Goal: Navigation & Orientation: Find specific page/section

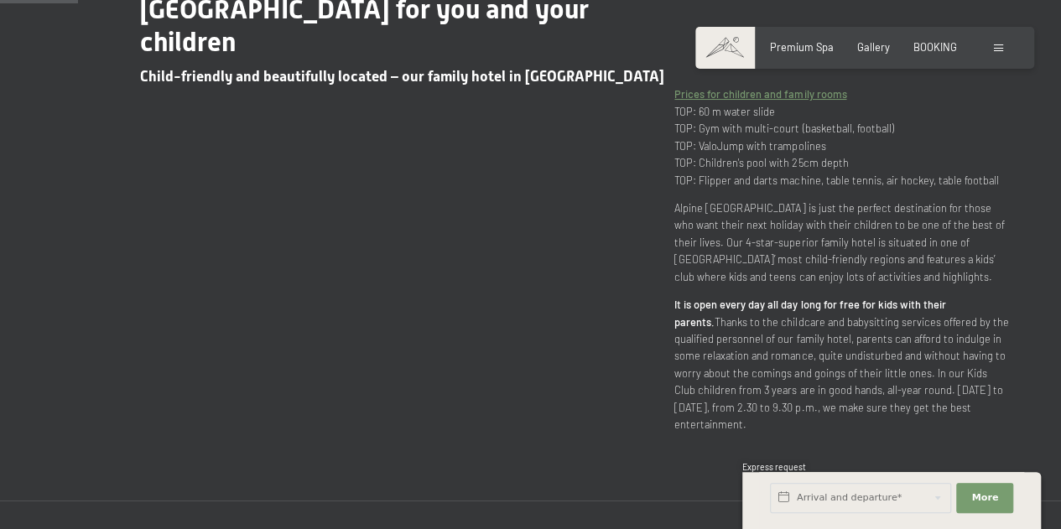
scroll to position [719, 0]
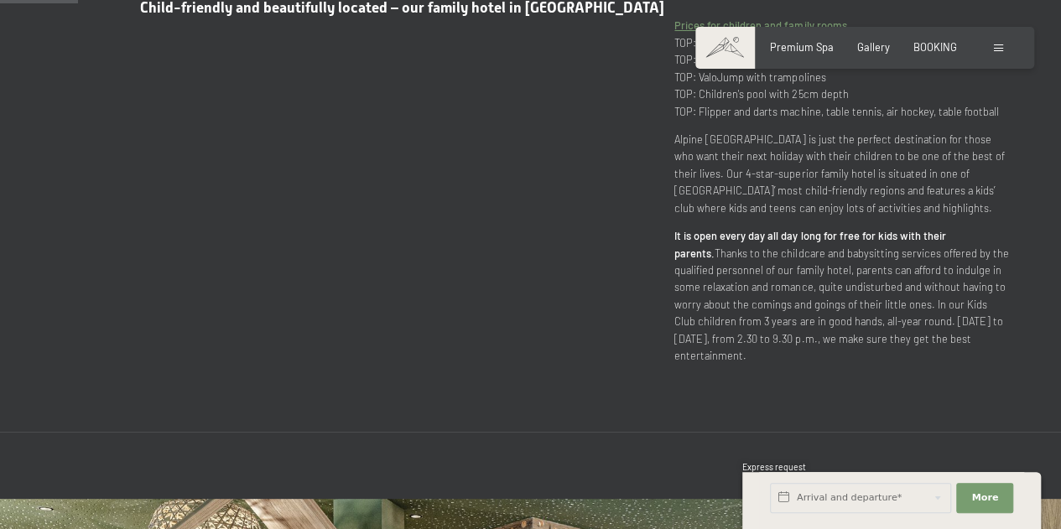
click at [809, 49] on span "Premium Spa" at bounding box center [802, 46] width 64 height 13
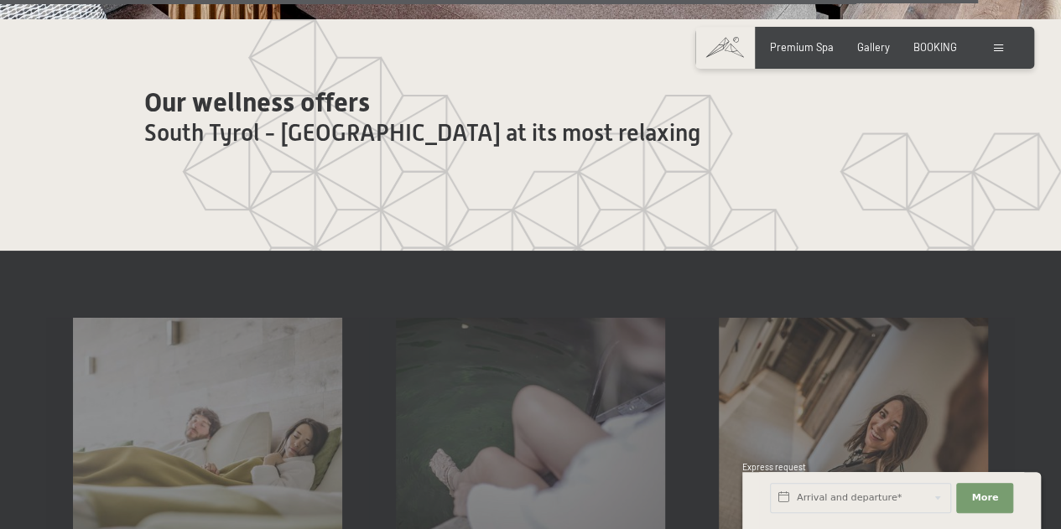
scroll to position [7443, 0]
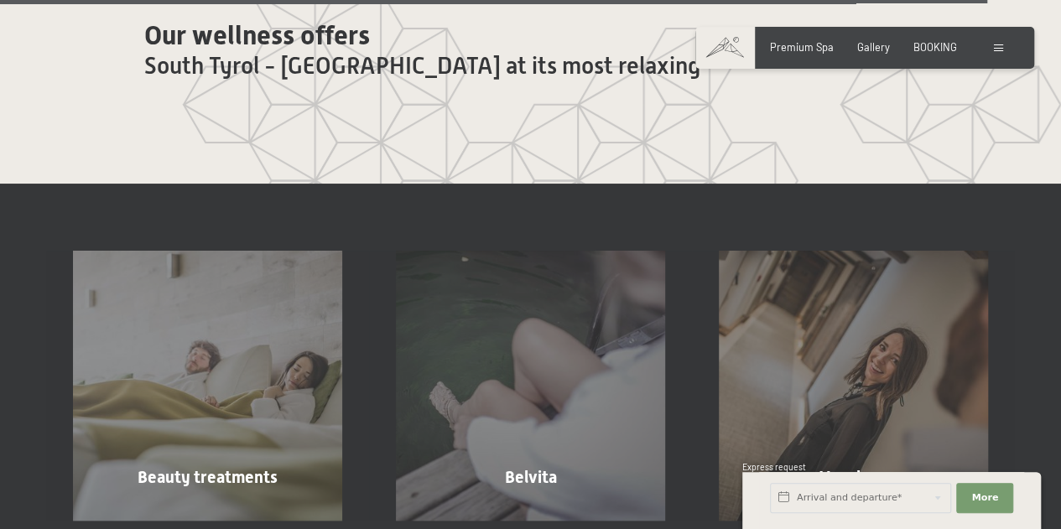
drag, startPoint x: 1066, startPoint y: 33, endPoint x: 1063, endPoint y: 442, distance: 409.2
click at [525, 467] on span "Belvita" at bounding box center [530, 477] width 52 height 20
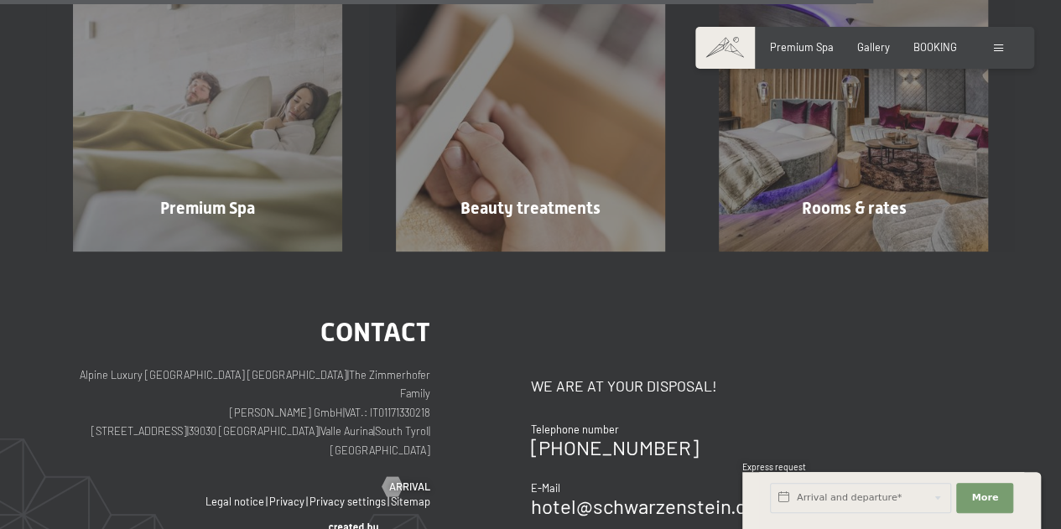
scroll to position [1672, 0]
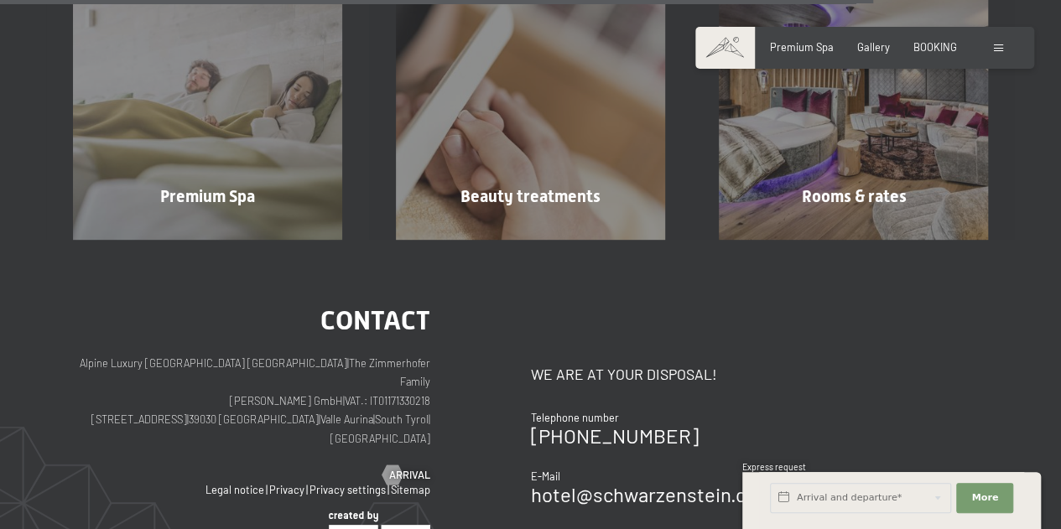
click at [288, 184] on div "Premium Spa Show more" at bounding box center [207, 105] width 323 height 269
